Goal: Information Seeking & Learning: Learn about a topic

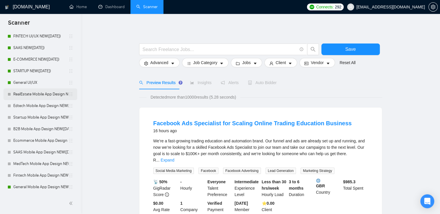
click at [39, 93] on link "RealEstate Mobile App Design NEW([DATE])" at bounding box center [40, 94] width 55 height 12
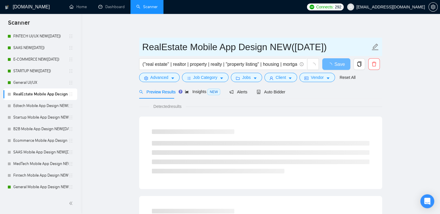
drag, startPoint x: 132, startPoint y: 45, endPoint x: 266, endPoint y: 46, distance: 134.2
drag, startPoint x: 266, startPoint y: 46, endPoint x: 139, endPoint y: 45, distance: 126.7
click at [139, 45] on span "RealEstate Mobile App Design NEW([DATE])" at bounding box center [260, 47] width 243 height 18
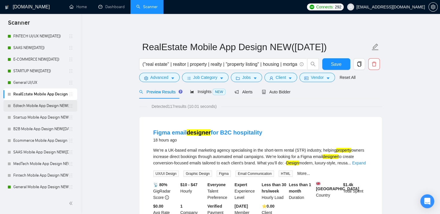
click at [31, 105] on link "Edtech Mobile App Design NEW([DATE])" at bounding box center [40, 106] width 55 height 12
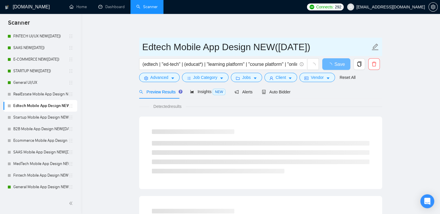
drag, startPoint x: 143, startPoint y: 48, endPoint x: 254, endPoint y: 49, distance: 110.8
click at [254, 49] on input "Edtech Mobile App Design NEW([DATE])" at bounding box center [256, 47] width 228 height 14
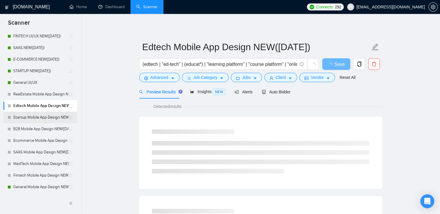
click at [41, 116] on link "Startup Mobile App Design NEW([DATE])" at bounding box center [40, 117] width 55 height 12
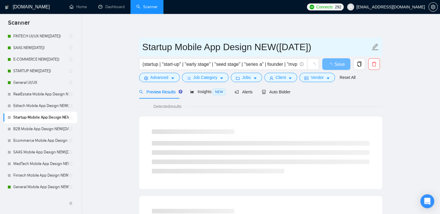
drag, startPoint x: 143, startPoint y: 47, endPoint x: 255, endPoint y: 50, distance: 112.0
click at [255, 50] on input "Startup Mobile App Design NEW([DATE])" at bounding box center [256, 47] width 228 height 14
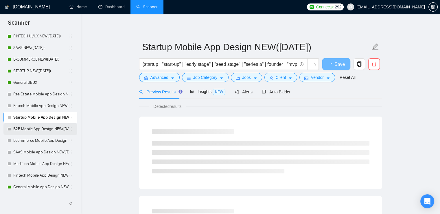
click at [37, 127] on link "B2B Mobile App Design NEW([DATE])" at bounding box center [40, 129] width 55 height 12
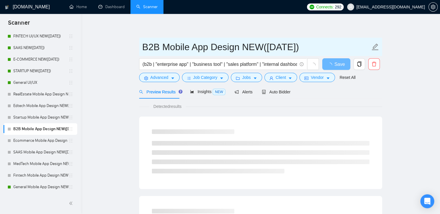
drag, startPoint x: 142, startPoint y: 52, endPoint x: 242, endPoint y: 49, distance: 99.9
click at [242, 49] on input "B2B Mobile App Design NEW([DATE])" at bounding box center [256, 47] width 228 height 14
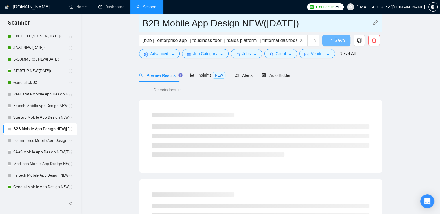
scroll to position [29, 0]
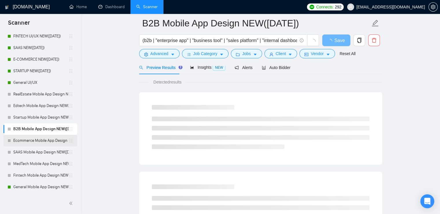
click at [21, 140] on link "Ecommerce Mobile App Design NEW([DATE])" at bounding box center [40, 141] width 55 height 12
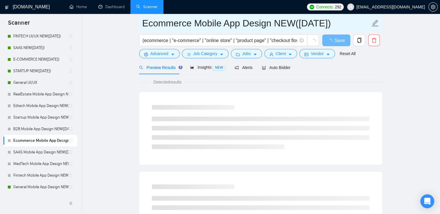
drag, startPoint x: 144, startPoint y: 27, endPoint x: 273, endPoint y: 27, distance: 128.7
click at [273, 27] on input "Ecommerce Mobile App Design NEW([DATE])" at bounding box center [256, 23] width 228 height 14
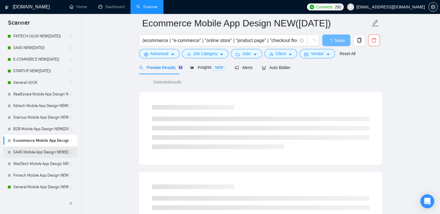
click at [35, 154] on link "SAAS Mobile App Design NEW([DATE])" at bounding box center [40, 152] width 55 height 12
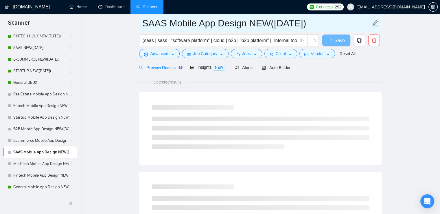
drag, startPoint x: 142, startPoint y: 27, endPoint x: 249, endPoint y: 27, distance: 106.2
click at [249, 27] on input "SAAS Mobile App Design NEW([DATE])" at bounding box center [256, 23] width 228 height 14
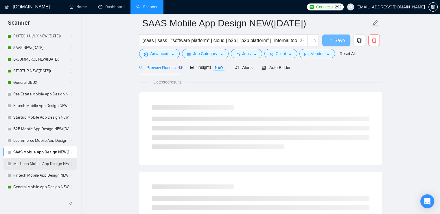
click at [30, 160] on link "MedTech Mobile App Design NEW([DATE])" at bounding box center [40, 164] width 55 height 12
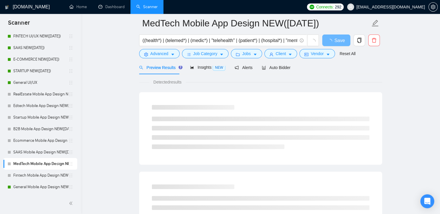
drag, startPoint x: 141, startPoint y: 22, endPoint x: 138, endPoint y: 26, distance: 4.9
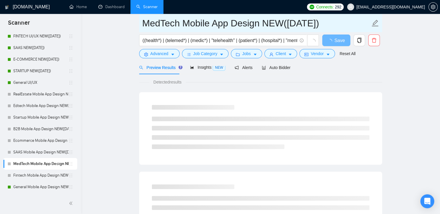
drag, startPoint x: 147, startPoint y: 24, endPoint x: 264, endPoint y: 25, distance: 116.3
click at [264, 25] on input "MedTech Mobile App Design NEW([DATE])" at bounding box center [256, 23] width 228 height 14
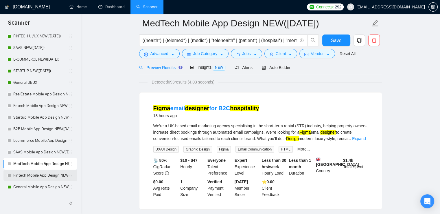
click at [34, 174] on link "Fintech Mobile App Design NEW([DATE])" at bounding box center [40, 175] width 55 height 12
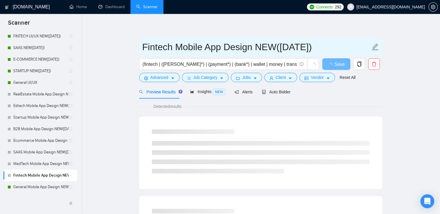
drag, startPoint x: 142, startPoint y: 45, endPoint x: 256, endPoint y: 48, distance: 114.3
click at [256, 48] on input "Fintech Mobile App Design NEW([DATE])" at bounding box center [256, 47] width 228 height 14
